Goal: Task Accomplishment & Management: Manage account settings

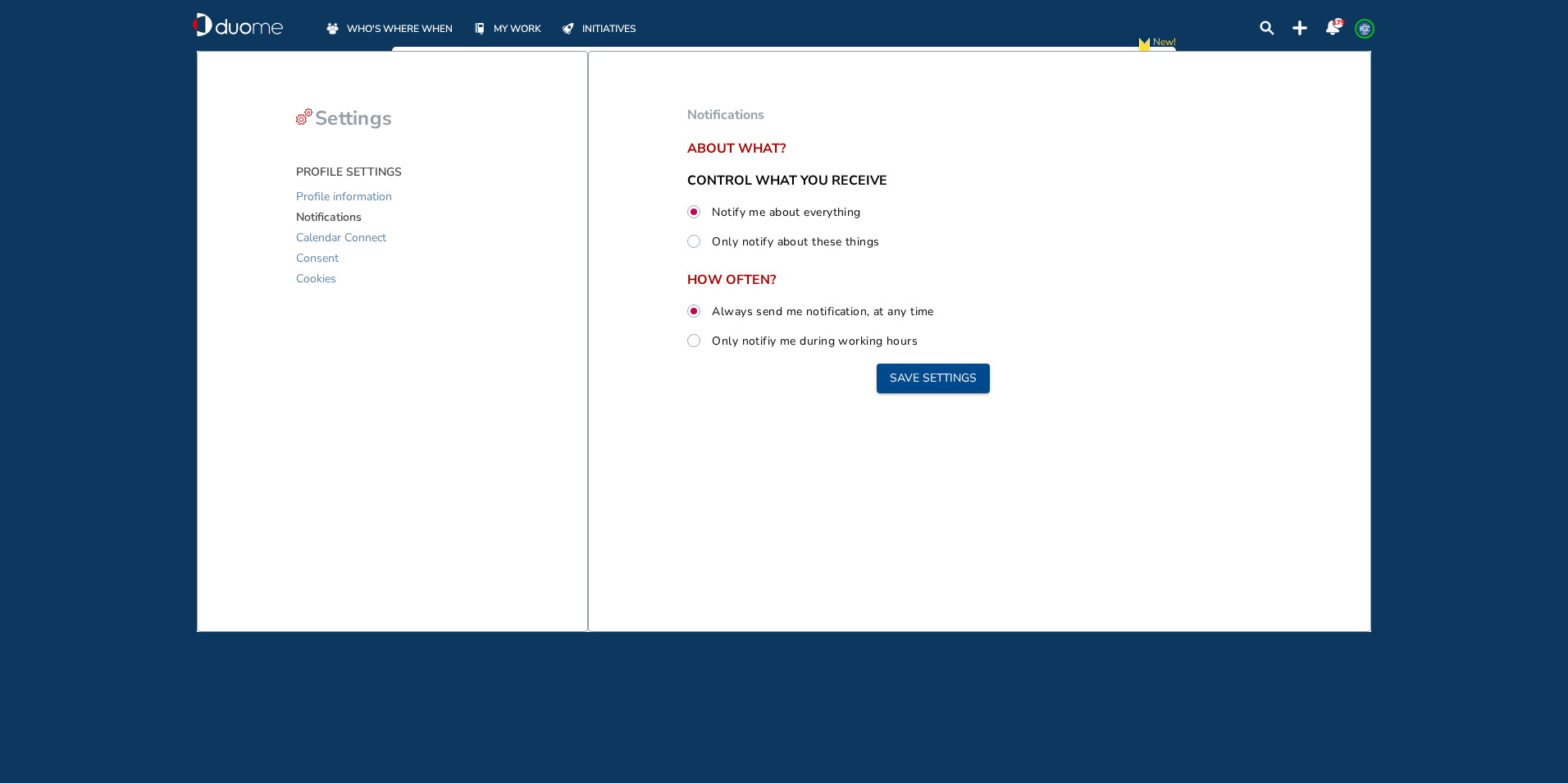
click at [378, 24] on span "WHO'S WHERE WHEN" at bounding box center [400, 28] width 106 height 17
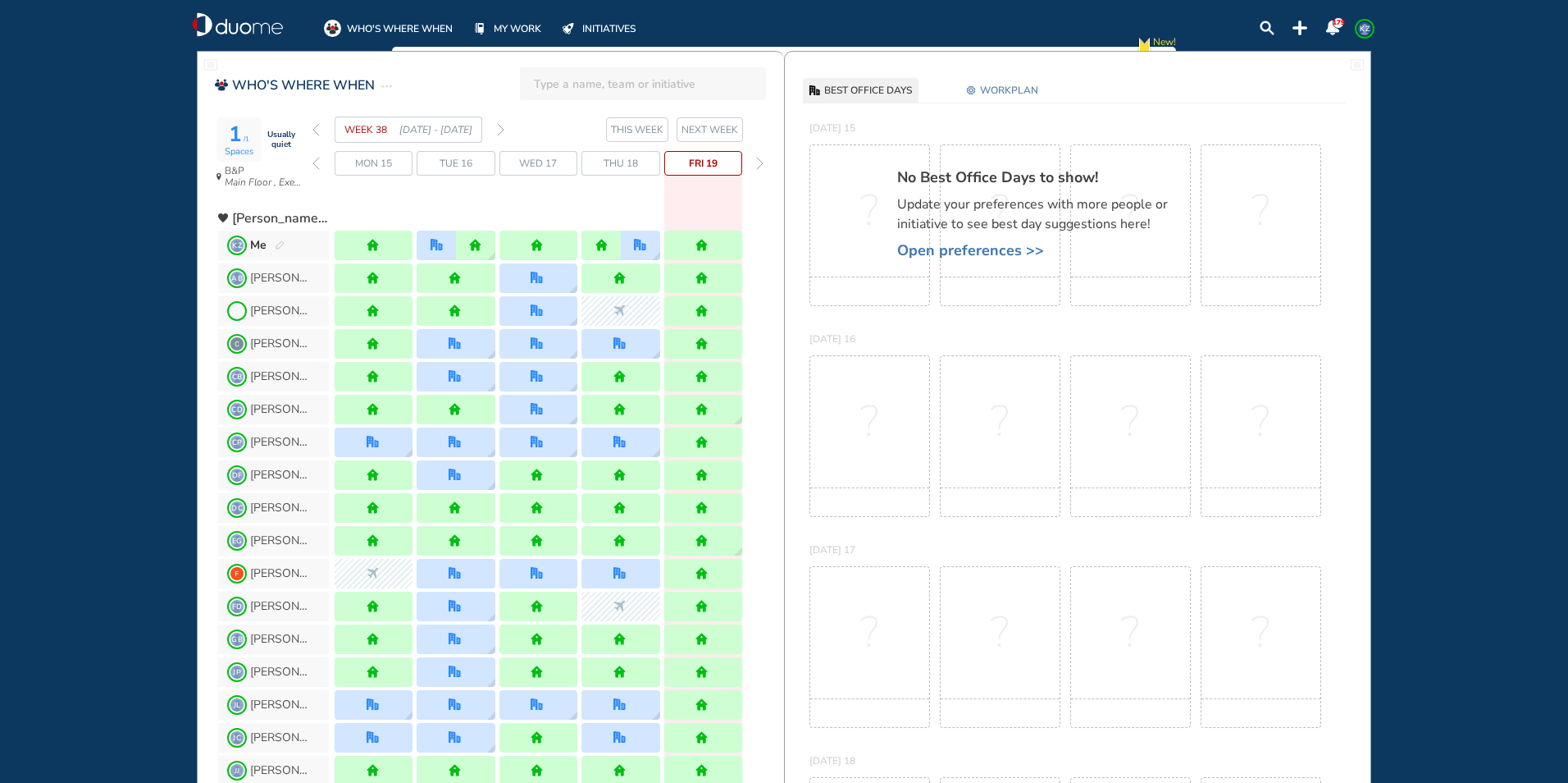
click at [499, 133] on img "forward week" at bounding box center [500, 129] width 8 height 13
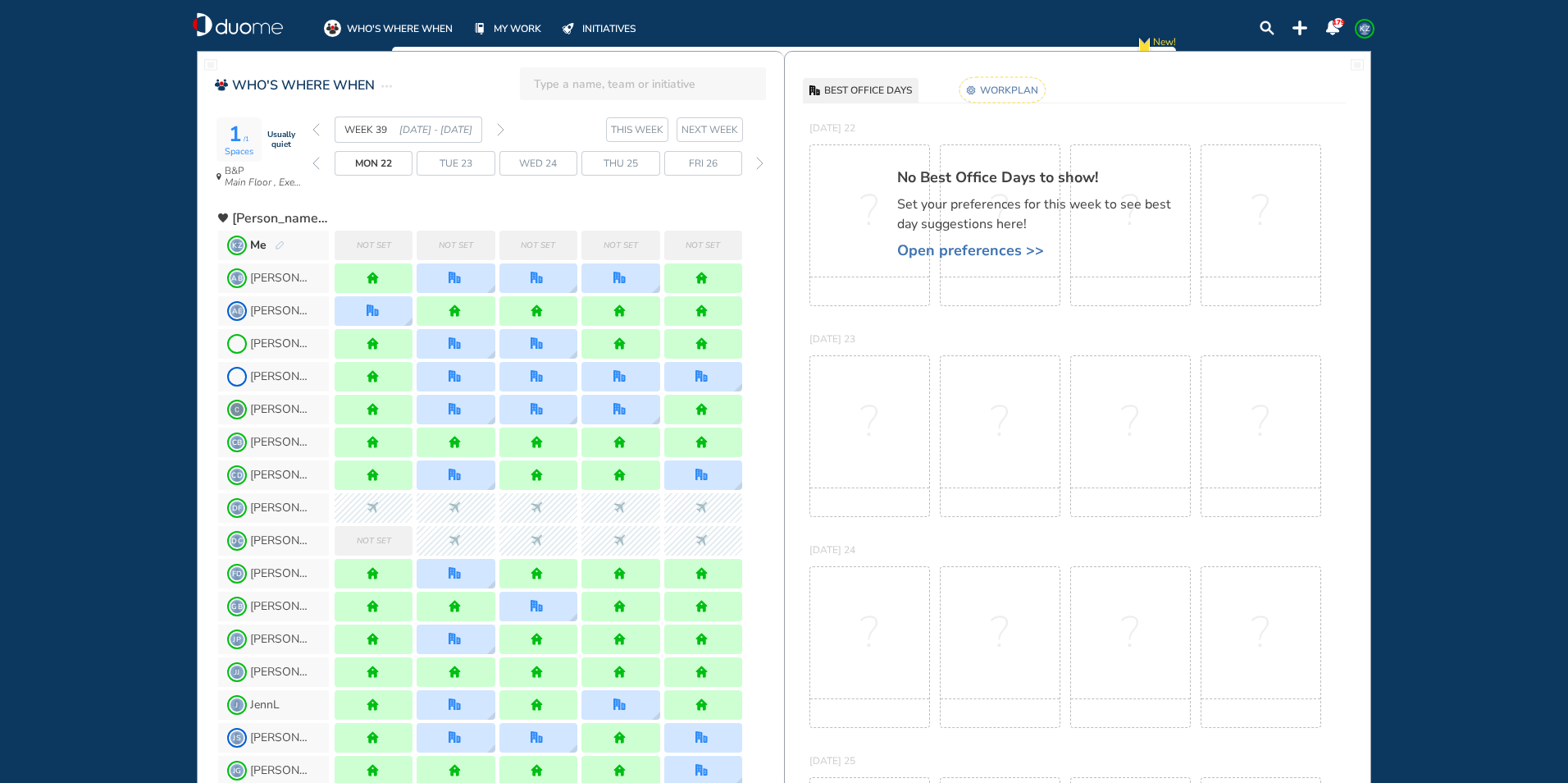
click at [276, 249] on img "pen-edit" at bounding box center [280, 245] width 10 height 11
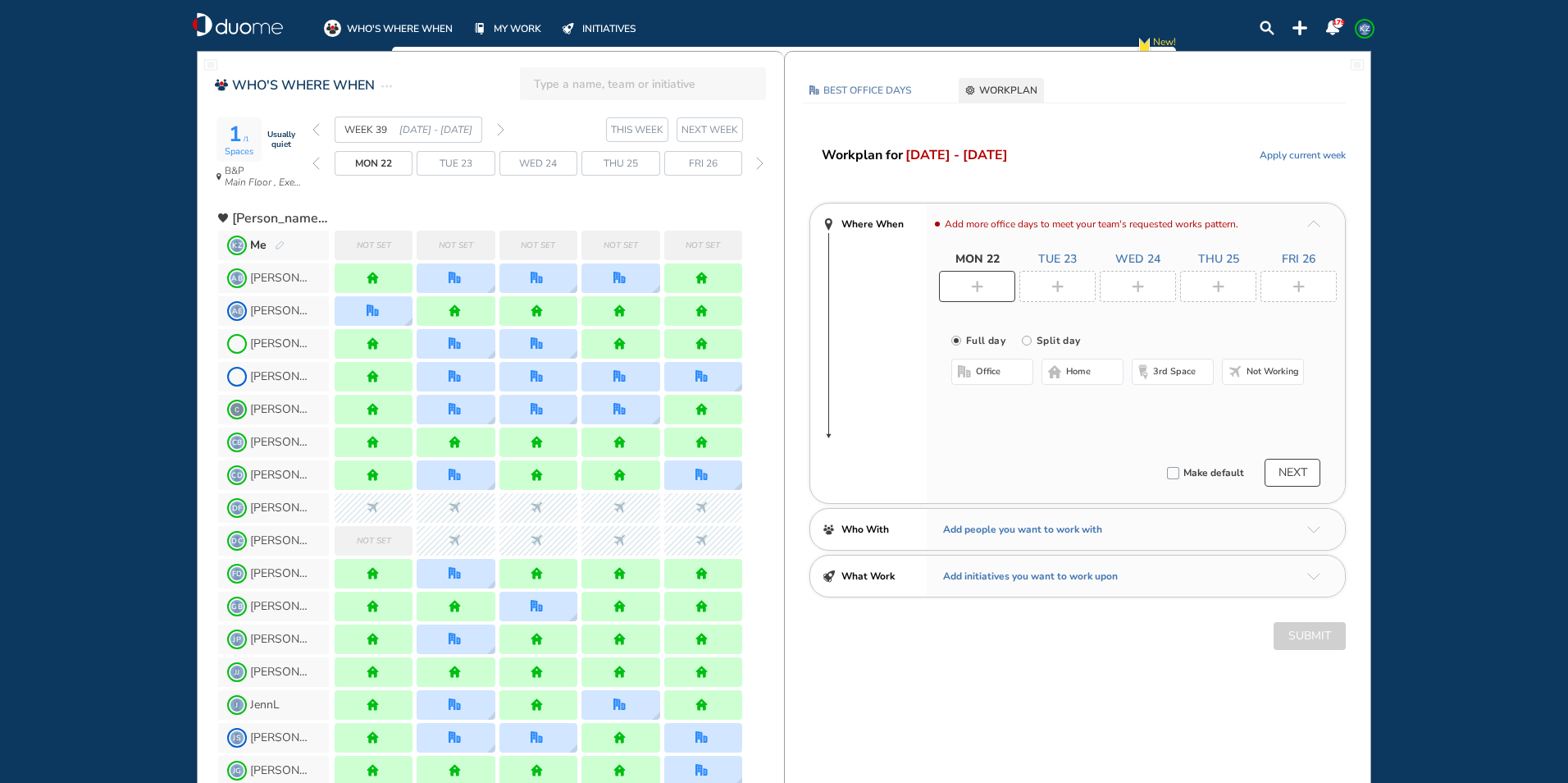
click at [1071, 374] on span "home" at bounding box center [1078, 371] width 24 height 13
click at [1048, 285] on div at bounding box center [1058, 286] width 76 height 31
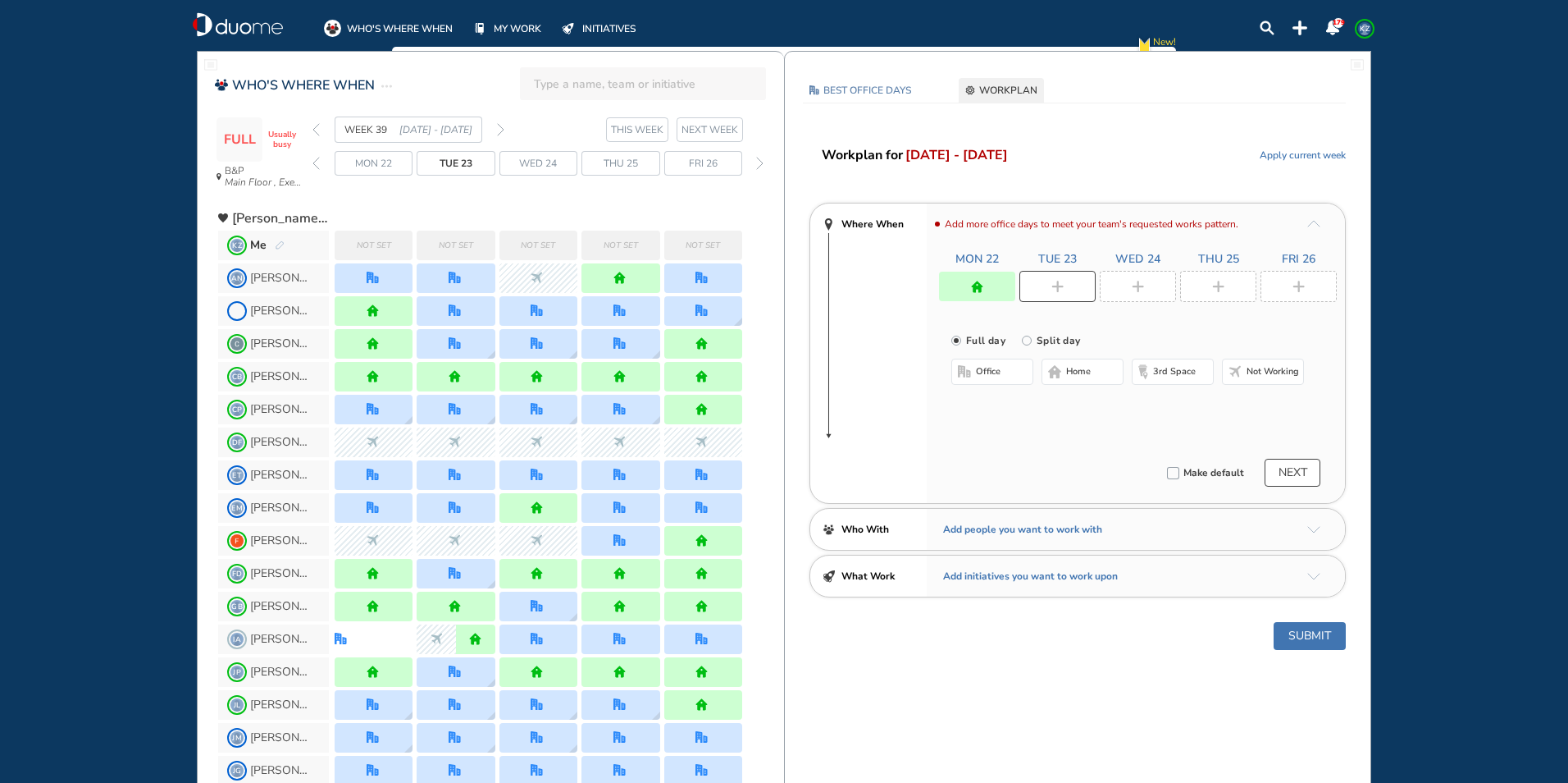
click at [1251, 372] on span "Not working" at bounding box center [1273, 371] width 53 height 13
click at [1120, 295] on div at bounding box center [1138, 286] width 76 height 31
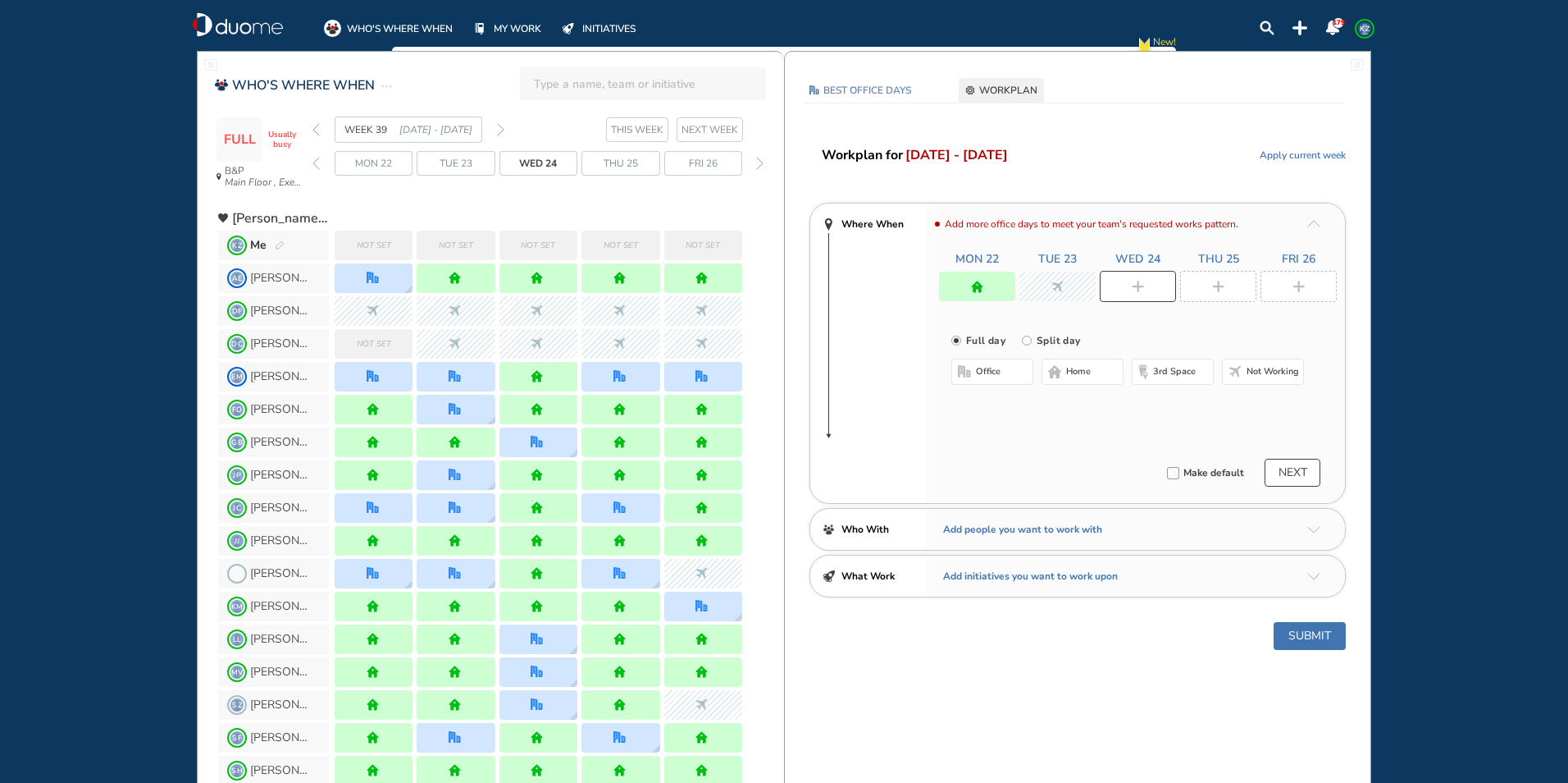
click at [1087, 371] on span "home" at bounding box center [1078, 371] width 24 height 13
click at [1219, 275] on div at bounding box center [1218, 286] width 76 height 31
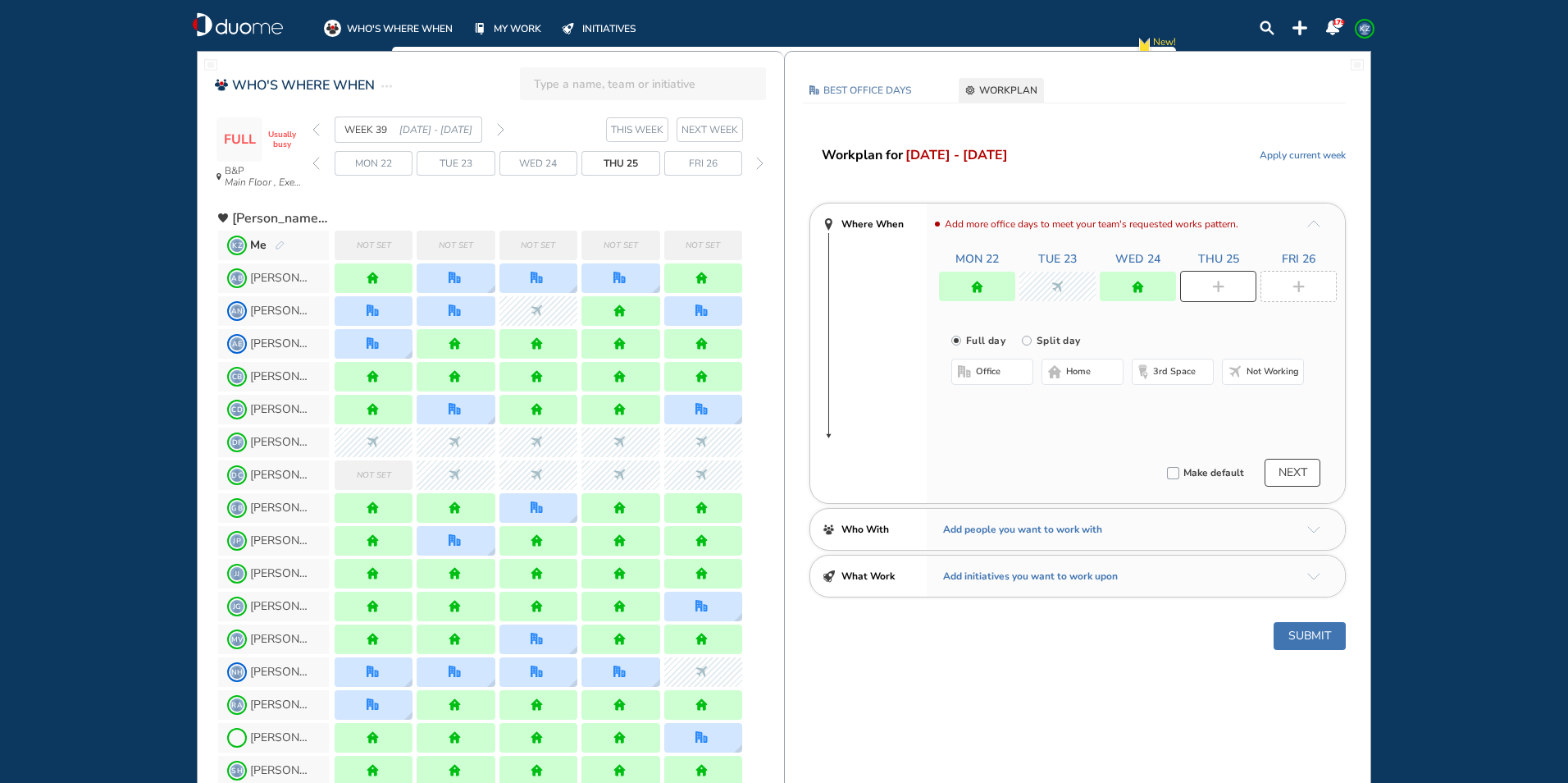
click at [981, 371] on span "office" at bounding box center [988, 371] width 24 height 13
click at [1075, 427] on button "Select a Desk" at bounding box center [1069, 424] width 73 height 17
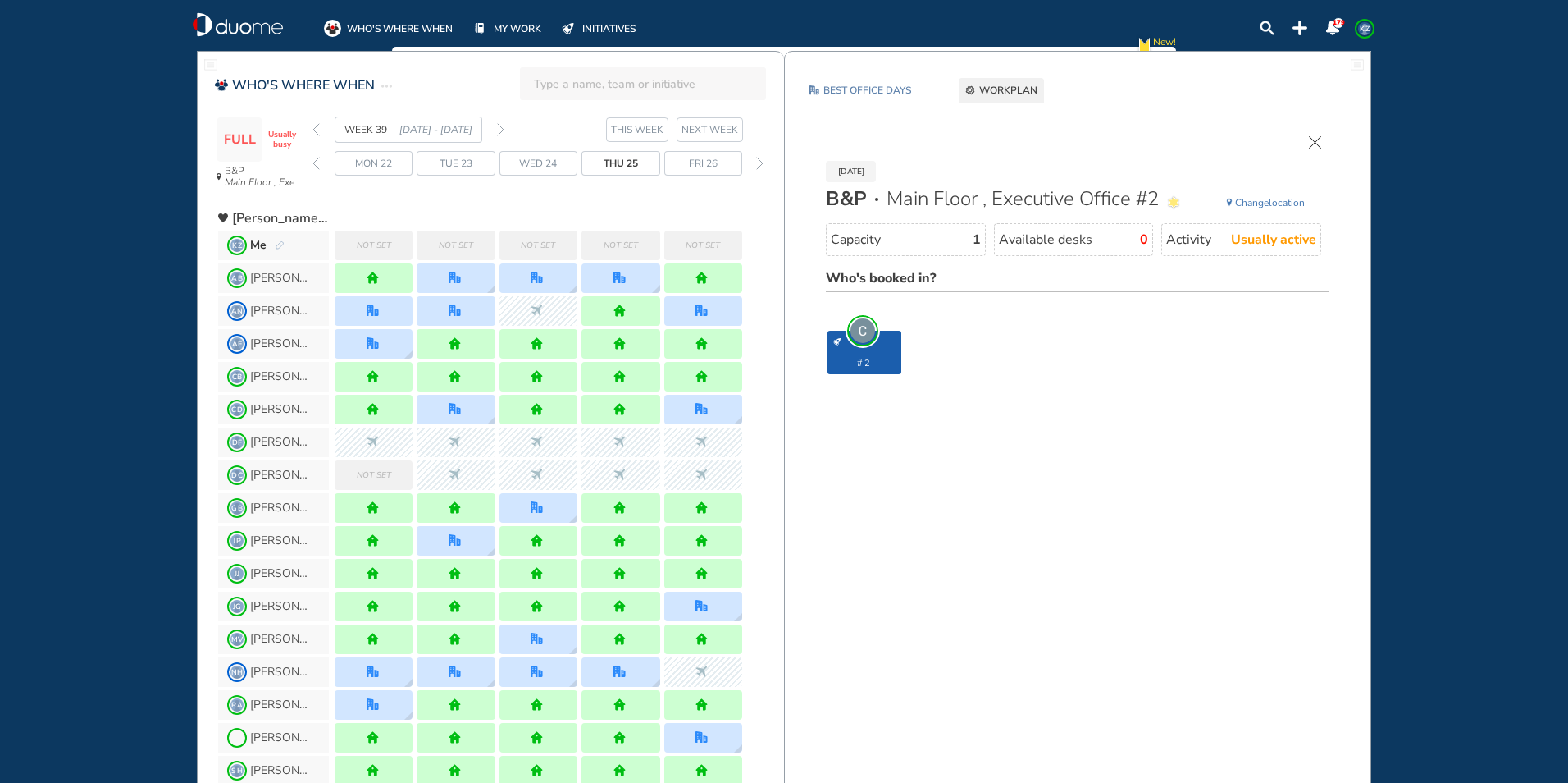
click at [887, 359] on span "#2" at bounding box center [864, 364] width 68 height 10
click at [1241, 194] on section "B&P Main Floor , Executive Office #2 Change location" at bounding box center [1078, 202] width 537 height 24
click at [1245, 205] on span "Change" at bounding box center [1252, 202] width 33 height 13
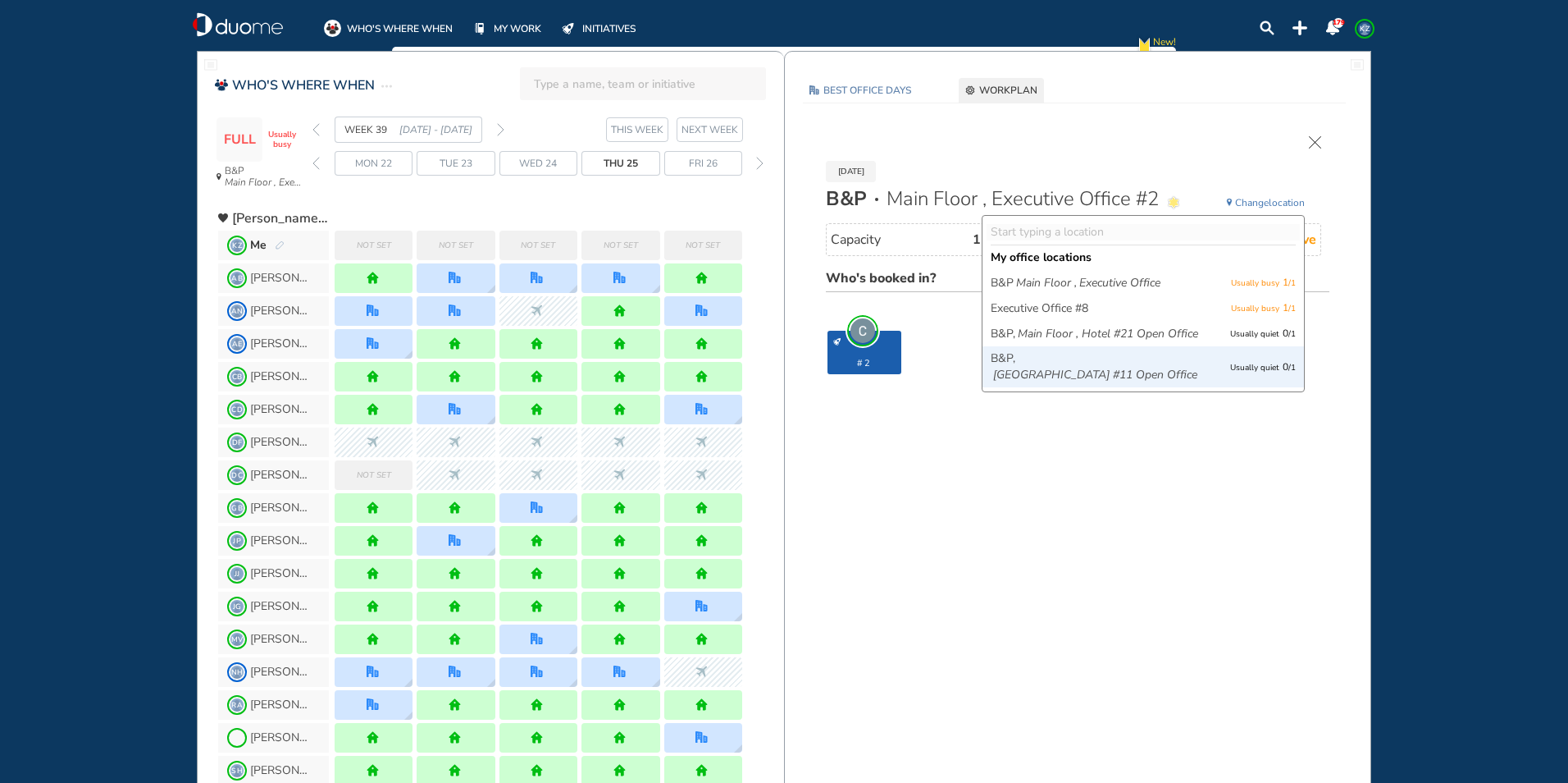
click at [1114, 383] on icon "[GEOGRAPHIC_DATA] #11 Open Office" at bounding box center [1095, 374] width 205 height 17
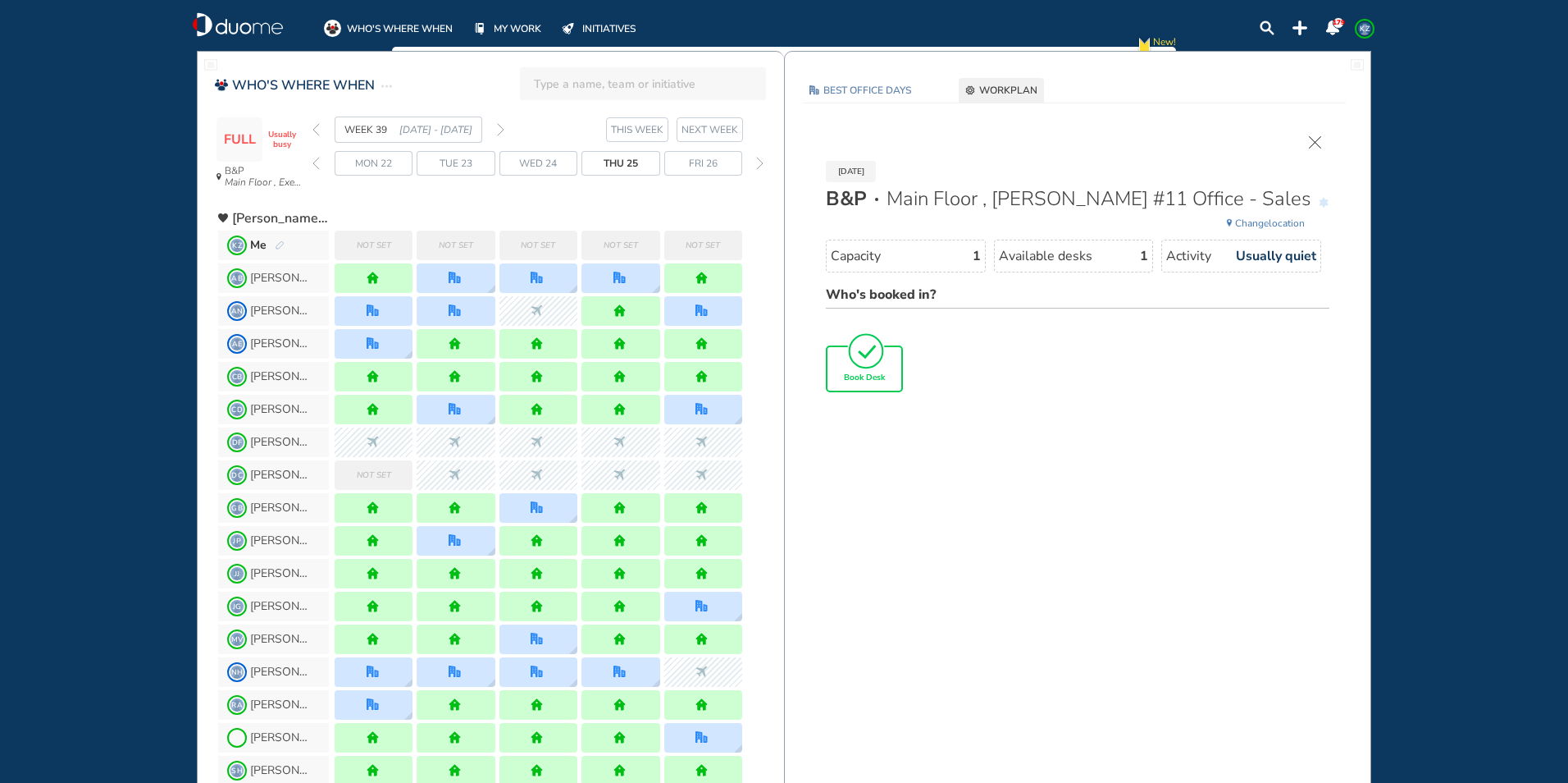
click at [860, 367] on img "tick-rounded-outline" at bounding box center [866, 350] width 38 height 38
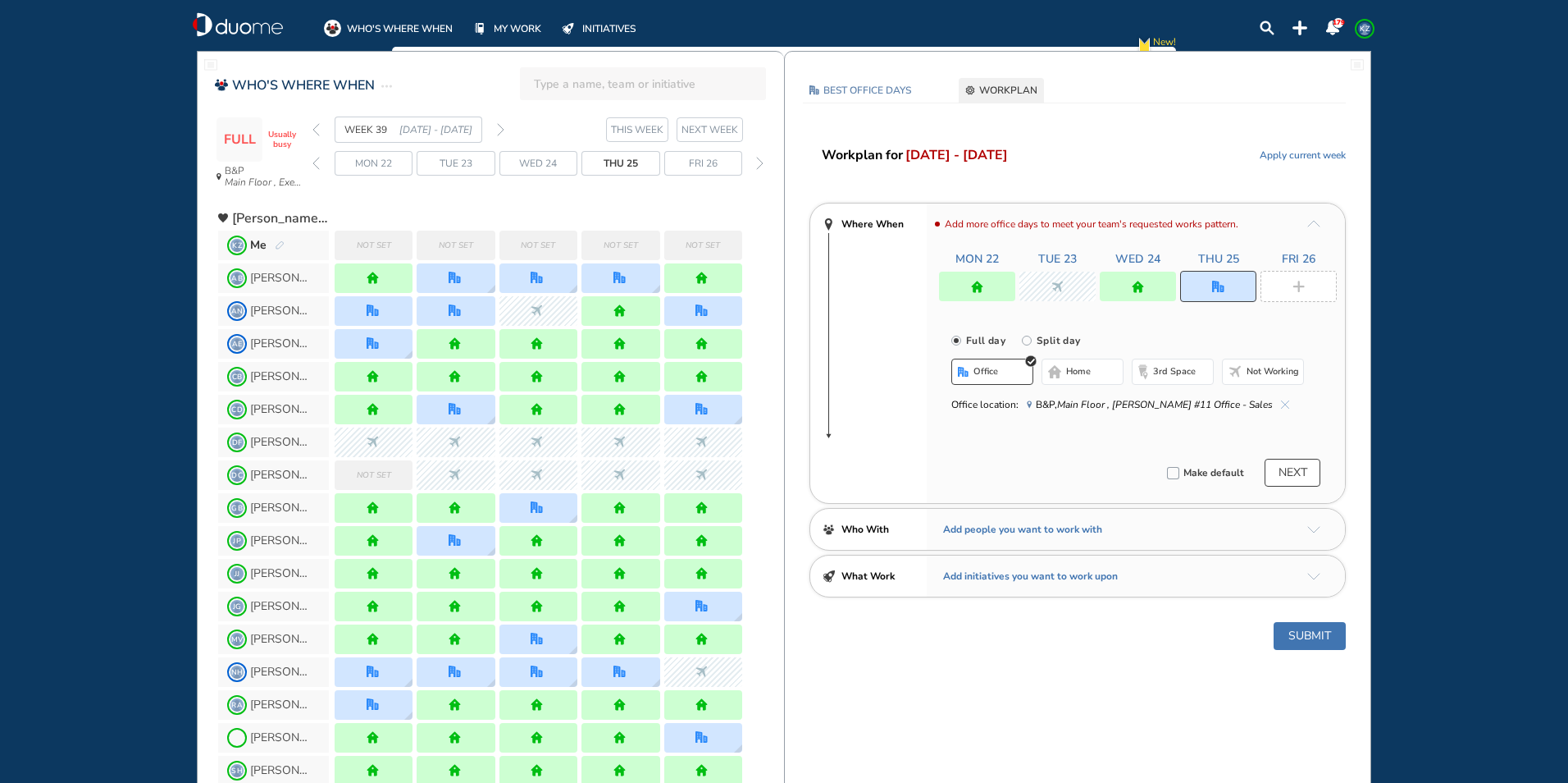
click at [1299, 290] on img "plus-rounded-bdbdbd" at bounding box center [1299, 286] width 13 height 13
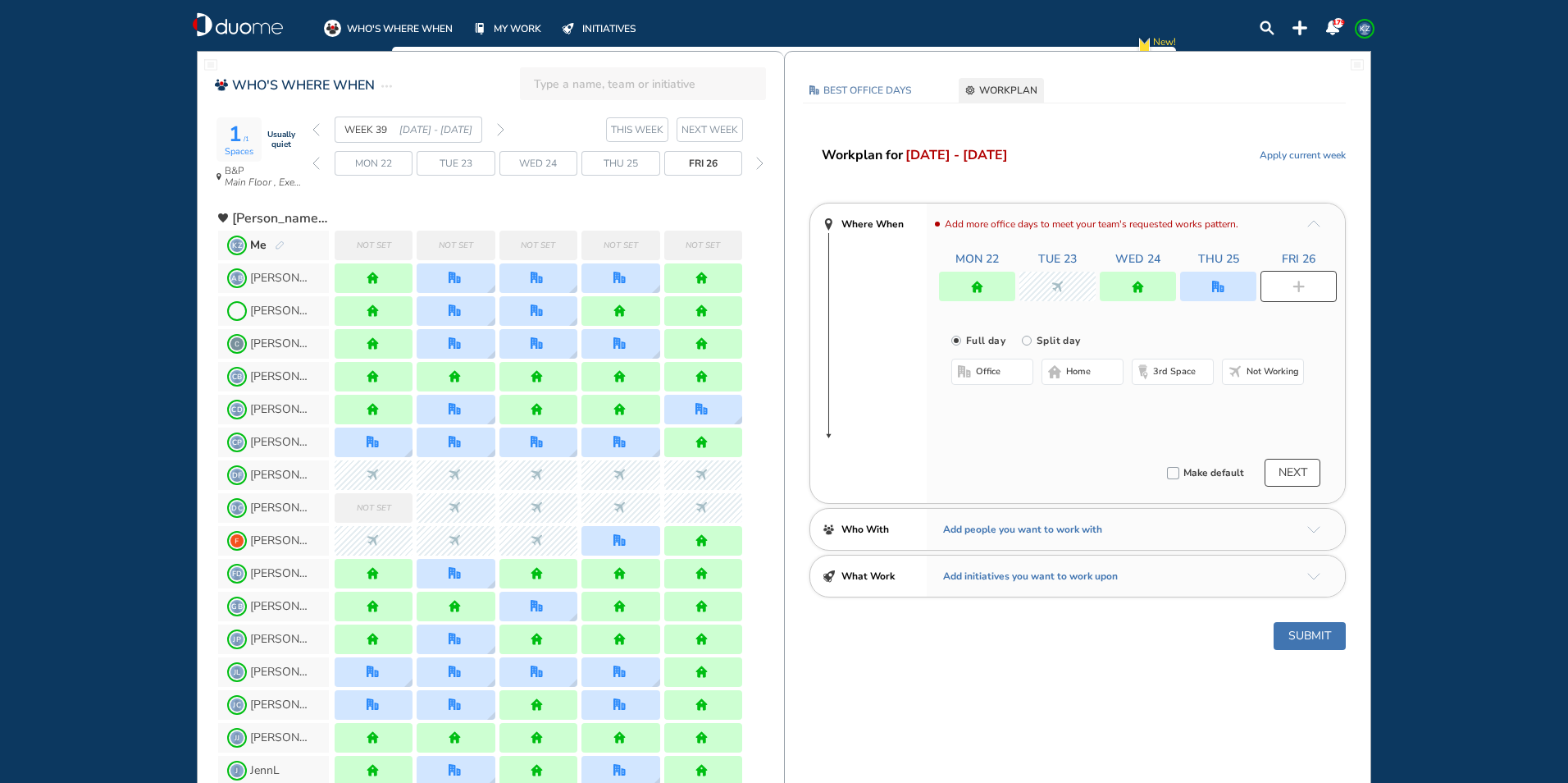
click at [1062, 373] on button "home" at bounding box center [1083, 371] width 82 height 26
click at [1315, 633] on button "Submit" at bounding box center [1310, 636] width 72 height 27
